Goal: Task Accomplishment & Management: Manage account settings

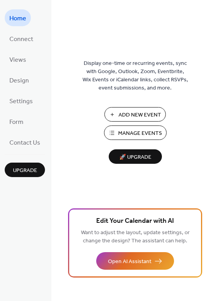
click at [134, 135] on span "Manage Events" at bounding box center [140, 133] width 44 height 8
click at [20, 43] on span "Connect" at bounding box center [21, 39] width 24 height 12
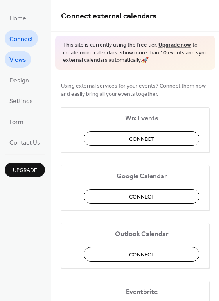
click at [20, 62] on span "Views" at bounding box center [17, 60] width 17 height 12
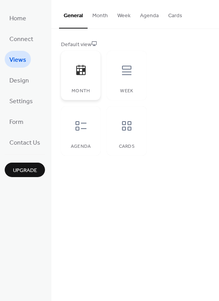
click at [90, 75] on div at bounding box center [80, 70] width 23 height 23
click at [25, 80] on span "Design" at bounding box center [19, 81] width 20 height 12
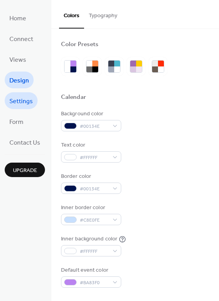
click at [23, 98] on span "Settings" at bounding box center [20, 101] width 23 height 12
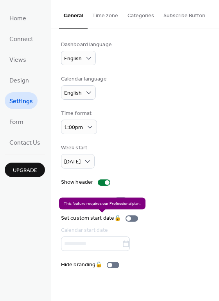
click at [133, 218] on div "Set custom start date 🔒 Calendar start date" at bounding box center [101, 232] width 80 height 37
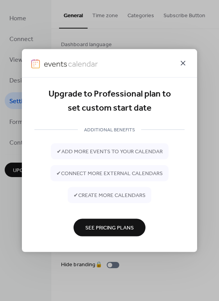
click at [185, 63] on icon at bounding box center [182, 63] width 9 height 9
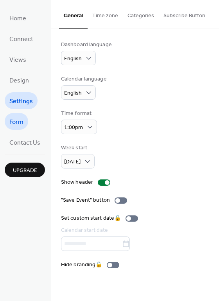
click at [22, 121] on span "Form" at bounding box center [16, 122] width 14 height 12
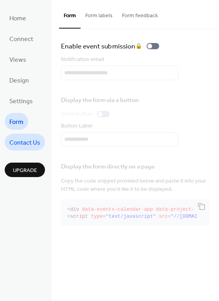
click at [30, 140] on span "Contact Us" at bounding box center [24, 143] width 31 height 12
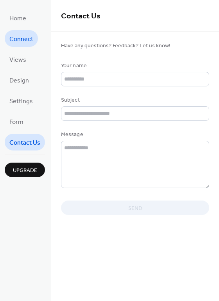
click at [15, 41] on span "Connect" at bounding box center [21, 39] width 24 height 12
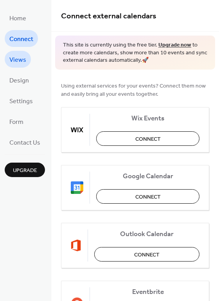
click at [20, 63] on span "Views" at bounding box center [17, 60] width 17 height 12
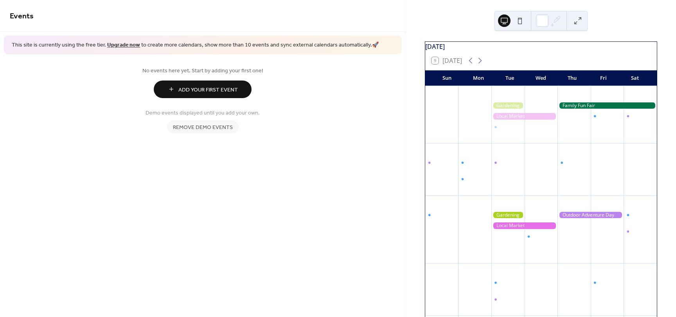
click at [198, 126] on span "Remove demo events" at bounding box center [203, 127] width 60 height 8
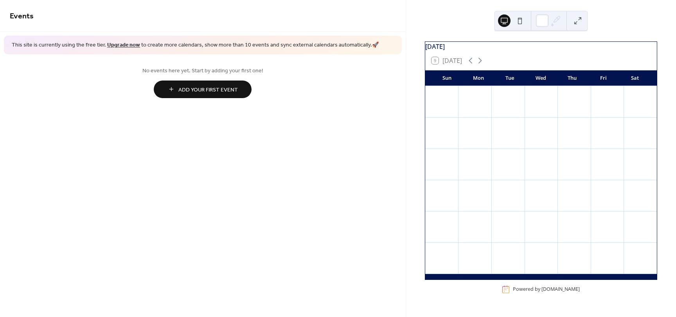
click at [440, 64] on div "9 Today" at bounding box center [446, 60] width 31 height 7
click at [435, 64] on div "9 Today" at bounding box center [446, 60] width 31 height 7
click at [465, 112] on div at bounding box center [474, 107] width 33 height 16
click at [452, 114] on div at bounding box center [441, 107] width 33 height 16
click at [207, 94] on span "Add Your First Event" at bounding box center [207, 90] width 59 height 8
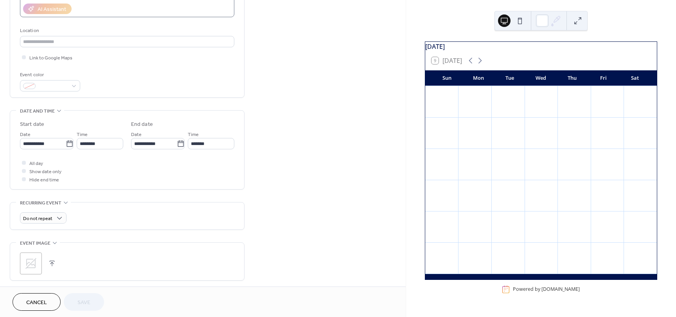
scroll to position [117, 0]
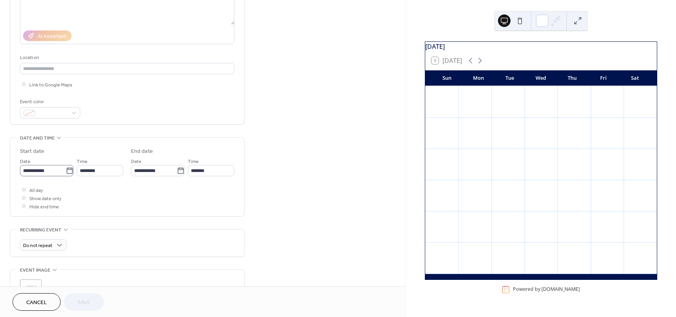
click at [66, 171] on icon at bounding box center [70, 171] width 8 height 8
click at [65, 171] on input "**********" at bounding box center [43, 170] width 46 height 11
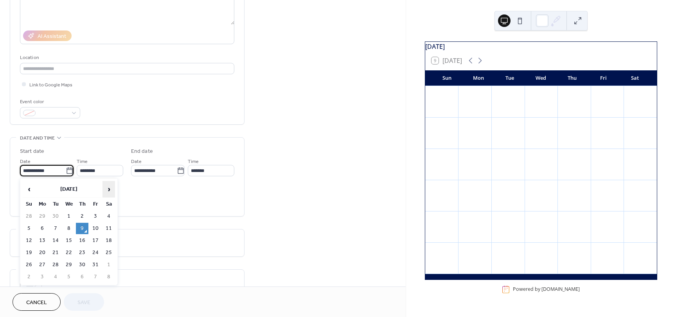
click at [103, 188] on span "›" at bounding box center [109, 189] width 12 height 16
click at [44, 225] on td "3" at bounding box center [42, 228] width 13 height 11
type input "**********"
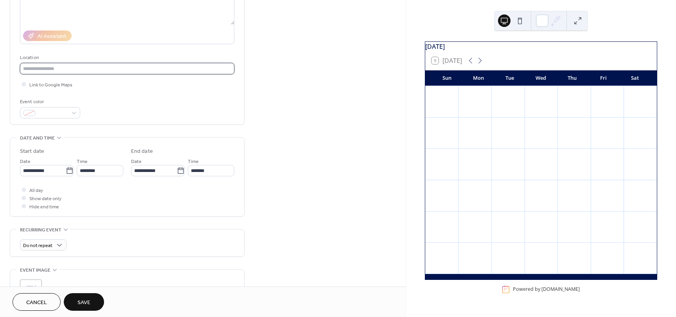
click at [56, 66] on input "text" at bounding box center [127, 68] width 214 height 11
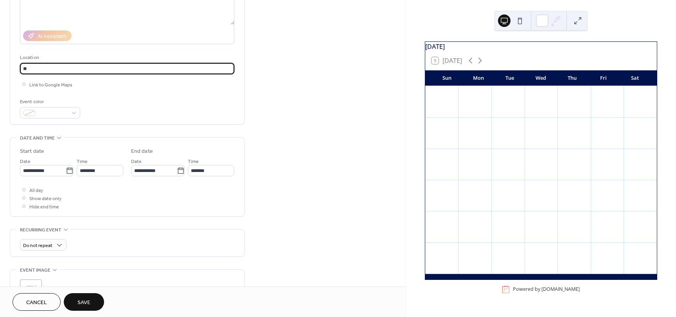
type input "*"
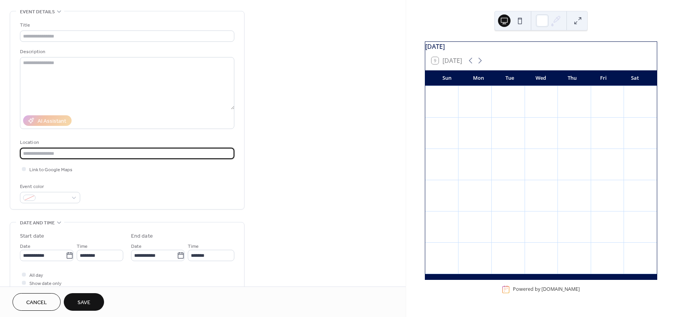
scroll to position [0, 0]
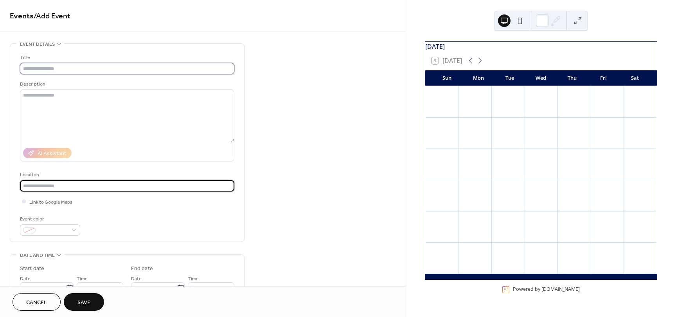
click at [82, 69] on input "text" at bounding box center [127, 68] width 214 height 11
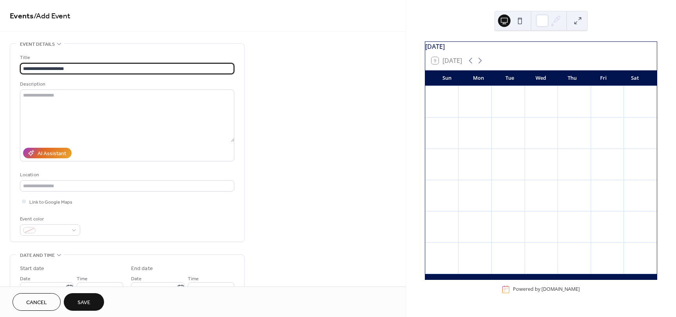
type input "**********"
click at [79, 299] on span "Save" at bounding box center [83, 303] width 13 height 8
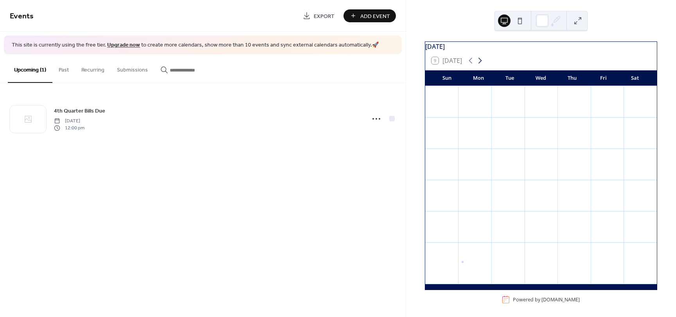
click at [479, 65] on icon at bounding box center [479, 60] width 9 height 9
click at [468, 142] on div "4th Quarter Bills Due" at bounding box center [474, 143] width 33 height 18
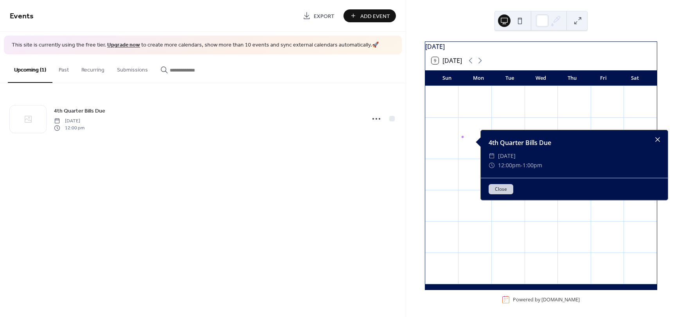
click at [658, 138] on div at bounding box center [657, 139] width 11 height 11
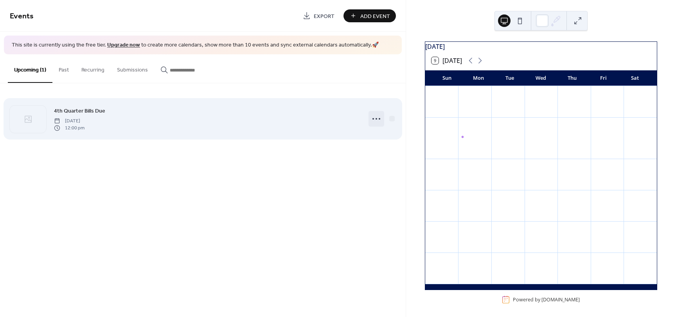
click at [380, 120] on icon at bounding box center [376, 119] width 13 height 13
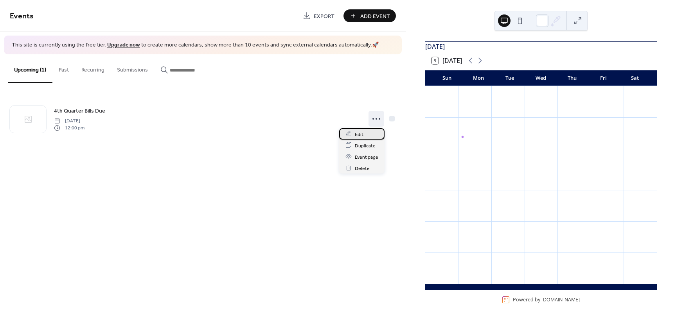
click at [367, 133] on div "Edit" at bounding box center [361, 133] width 45 height 11
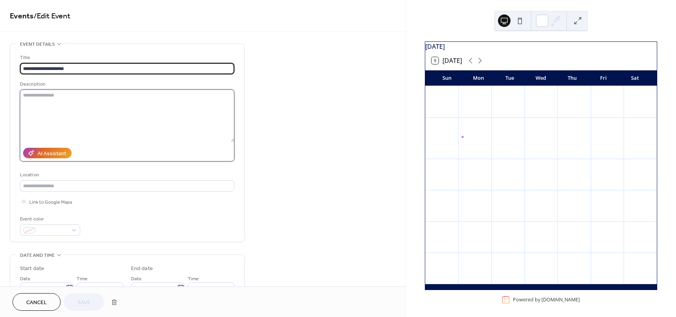
click at [227, 126] on textarea at bounding box center [127, 116] width 214 height 52
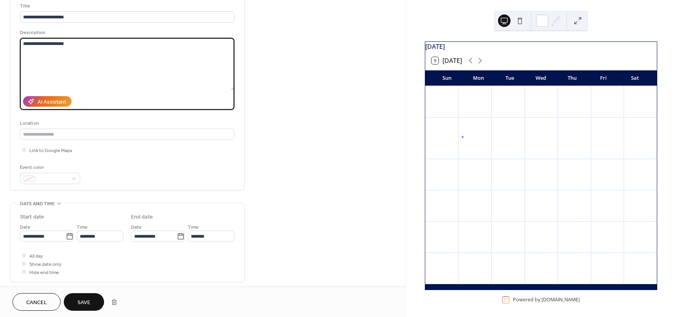
scroll to position [78, 0]
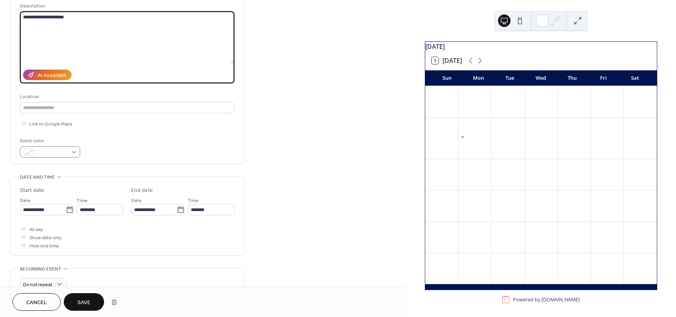
type textarea "**********"
click at [58, 152] on span at bounding box center [53, 153] width 29 height 8
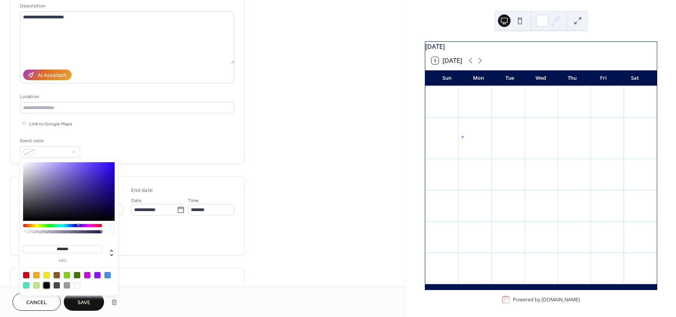
click at [47, 287] on div at bounding box center [46, 285] width 6 height 6
type input "*******"
click at [302, 185] on div "**********" at bounding box center [203, 204] width 406 height 479
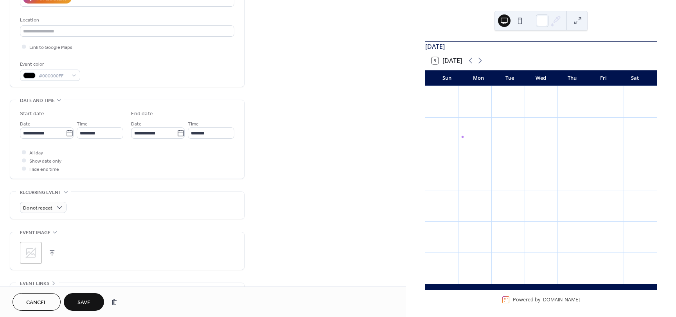
scroll to position [156, 0]
click at [33, 151] on span "All day" at bounding box center [36, 151] width 14 height 8
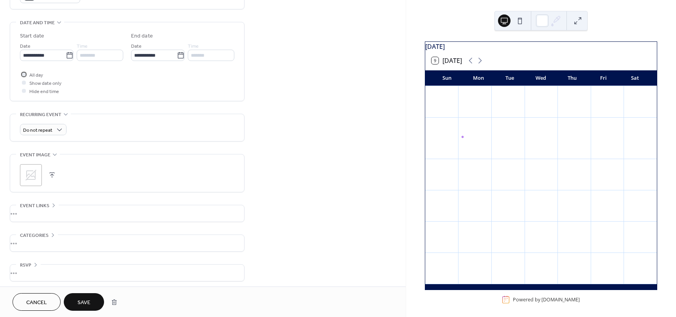
scroll to position [235, 0]
click at [46, 126] on span "Do not repeat" at bounding box center [37, 128] width 29 height 9
click at [194, 143] on div "**********" at bounding box center [127, 44] width 235 height 471
click at [87, 300] on span "Save" at bounding box center [83, 303] width 13 height 8
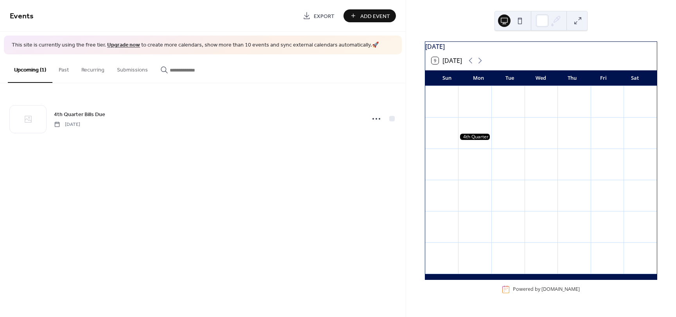
click at [472, 140] on div at bounding box center [474, 137] width 33 height 7
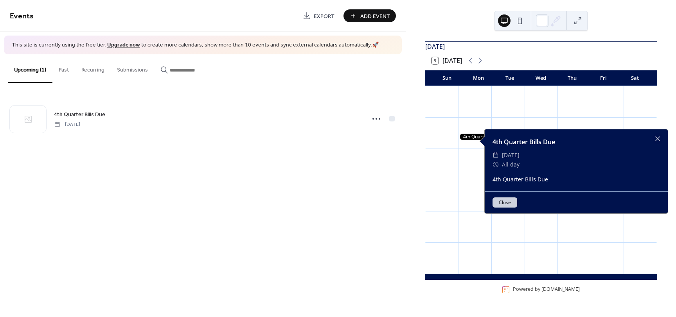
click at [368, 214] on div "Events Export Add Event This site is currently using the free tier. Upgrade now…" at bounding box center [203, 158] width 406 height 317
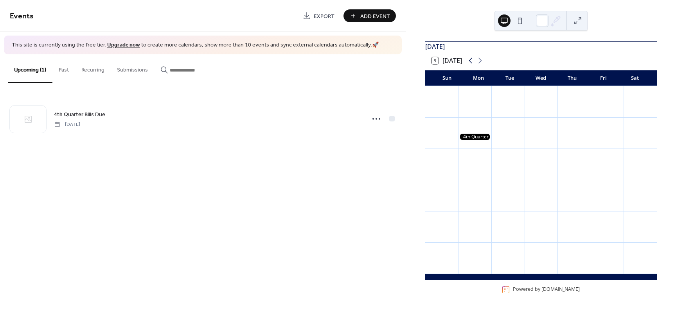
click at [470, 64] on icon at bounding box center [471, 61] width 4 height 6
click at [470, 114] on div at bounding box center [474, 107] width 33 height 16
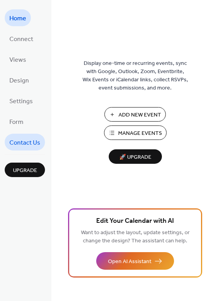
click at [23, 139] on span "Contact Us" at bounding box center [24, 143] width 31 height 12
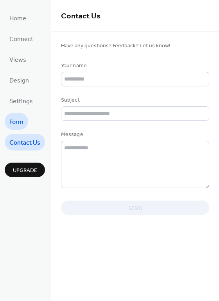
click at [18, 119] on span "Form" at bounding box center [16, 122] width 14 height 12
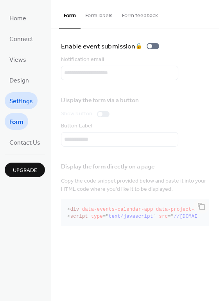
click at [18, 104] on span "Settings" at bounding box center [20, 101] width 23 height 12
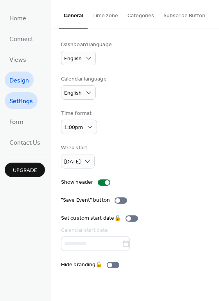
click at [18, 86] on span "Design" at bounding box center [19, 81] width 20 height 12
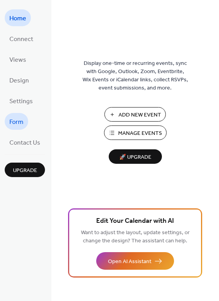
click at [22, 122] on span "Form" at bounding box center [16, 122] width 14 height 12
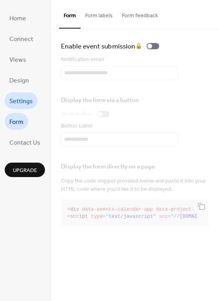
click at [22, 99] on span "Settings" at bounding box center [20, 101] width 23 height 12
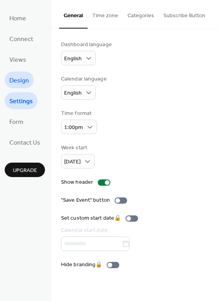
click at [21, 80] on span "Design" at bounding box center [19, 81] width 20 height 12
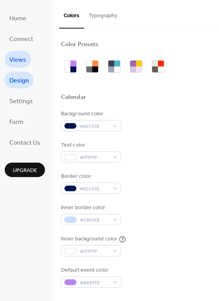
click at [18, 61] on span "Views" at bounding box center [17, 60] width 17 height 12
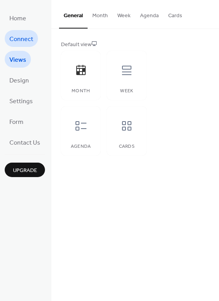
click at [20, 41] on span "Connect" at bounding box center [21, 39] width 24 height 12
